Goal: Navigation & Orientation: Find specific page/section

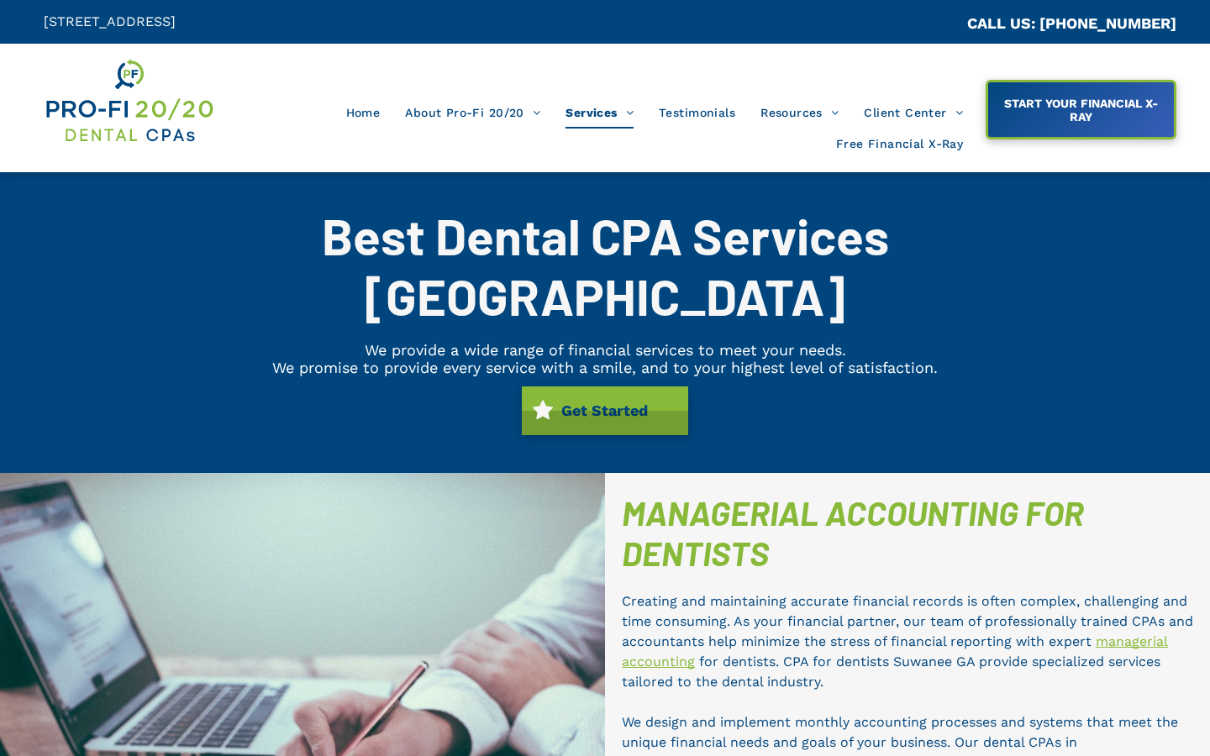
scroll to position [1070, 0]
